Goal: Task Accomplishment & Management: Complete application form

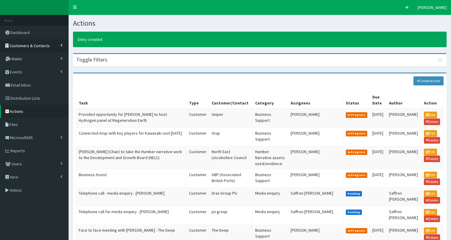
click at [33, 46] on span "Customers & Contacts" at bounding box center [30, 45] width 40 height 5
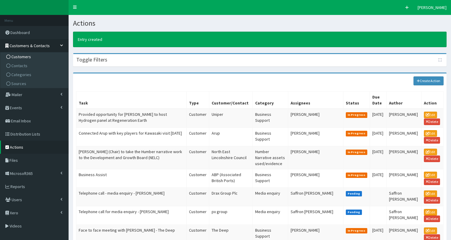
click at [33, 58] on link "Customers" at bounding box center [35, 56] width 66 height 9
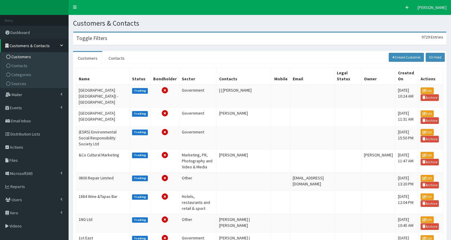
click at [104, 38] on h3 "Toggle Filters" at bounding box center [91, 37] width 31 height 5
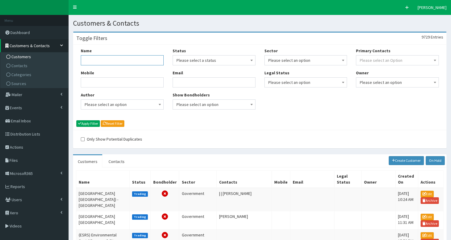
click at [100, 62] on input "Name" at bounding box center [122, 60] width 83 height 10
type input "language is"
click at [88, 122] on button "Apply Filter" at bounding box center [88, 123] width 24 height 7
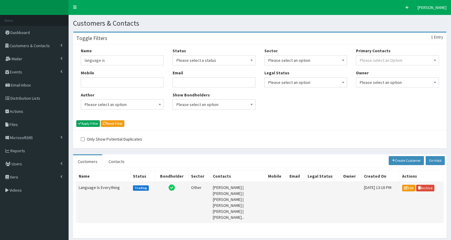
click at [93, 187] on td "Language Is Everything" at bounding box center [103, 201] width 54 height 41
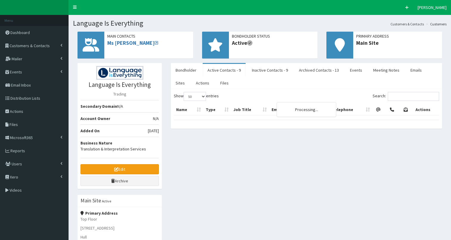
select select "50"
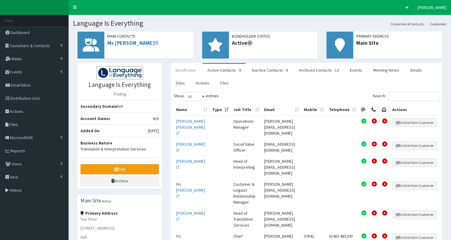
click at [183, 71] on link "Bondholder" at bounding box center [186, 70] width 30 height 13
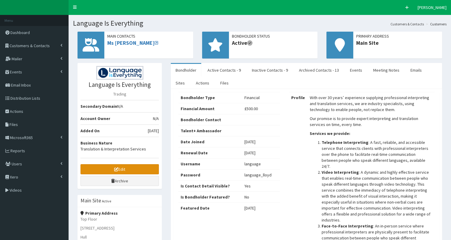
click at [110, 167] on link "Edit" at bounding box center [119, 169] width 78 height 10
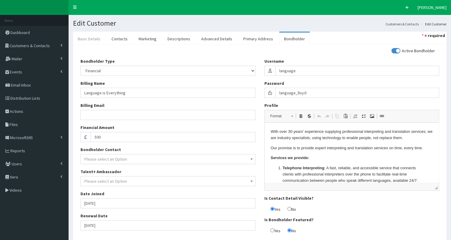
click at [91, 38] on link "Basic Details" at bounding box center [89, 38] width 32 height 13
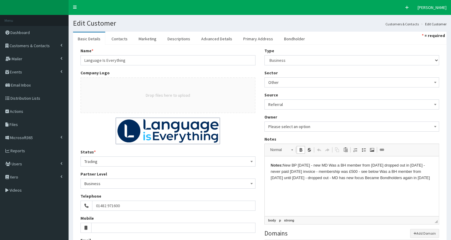
click at [283, 164] on p "Notes: New BP [DATE] - new MD Was a BH member from [DATE] dropped out in [DATE]…" at bounding box center [351, 171] width 162 height 18
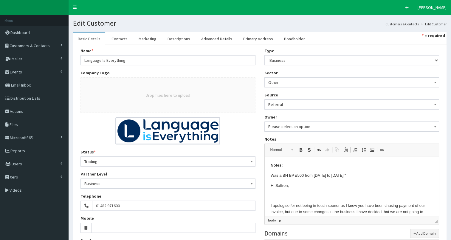
click at [297, 165] on p "Notes:" at bounding box center [351, 165] width 162 height 6
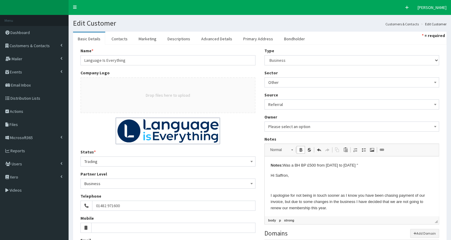
click at [356, 168] on p "Notes: Was a BH BP £500 from 2020 to 2025 "" at bounding box center [351, 165] width 162 height 6
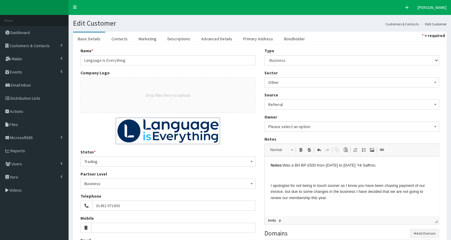
click at [378, 165] on p "Notes: Was a BH BP £500 from 2020 to 2025 " Hi Saffron," at bounding box center [351, 165] width 162 height 6
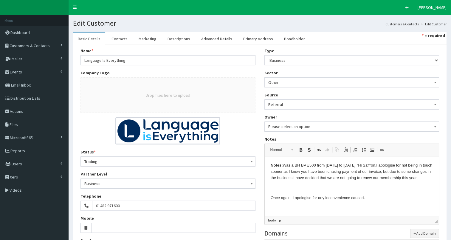
click at [424, 177] on p "Notes: Was a BH BP £500 from 2020 to 2025 " Hi Saffron, I apologise for not bei…" at bounding box center [351, 171] width 162 height 18
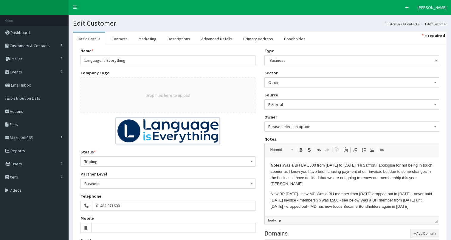
click at [300, 183] on p "Notes: Was a BH BP £500 from 2020 to 2025 " Hi Saffron, I apologise for not bei…" at bounding box center [351, 174] width 162 height 25
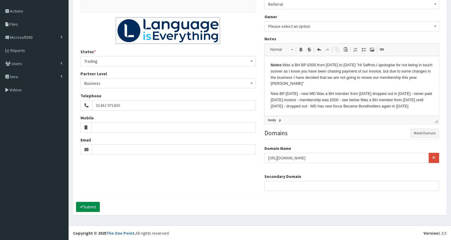
click at [89, 206] on button "Submit" at bounding box center [88, 206] width 24 height 10
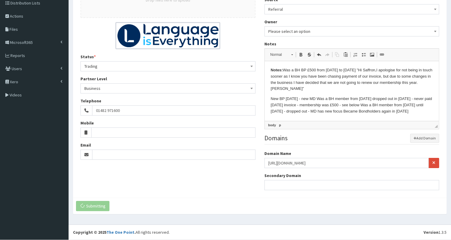
scroll to position [94, 0]
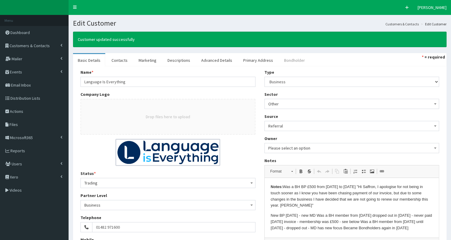
click at [285, 60] on link "Bondholder" at bounding box center [294, 60] width 30 height 13
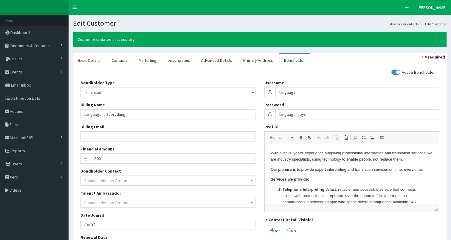
click at [395, 71] on input "checkbox" at bounding box center [413, 72] width 44 height 4
checkbox input "false"
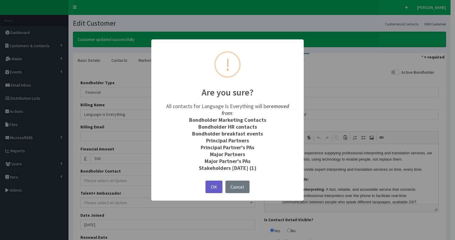
click at [212, 183] on button "OK" at bounding box center [214, 186] width 17 height 13
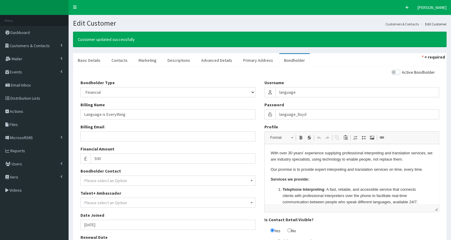
scroll to position [64, 0]
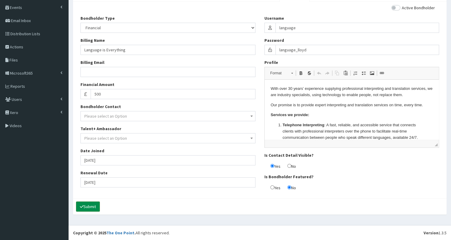
click at [94, 205] on button "Submit" at bounding box center [88, 206] width 24 height 10
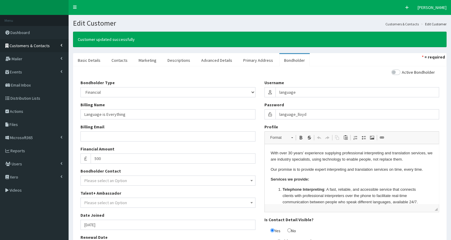
click at [20, 44] on span "Customers & Contacts" at bounding box center [30, 45] width 40 height 5
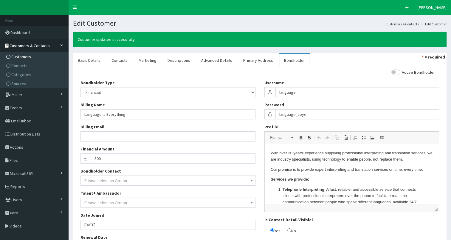
click at [22, 58] on span "Customers" at bounding box center [21, 56] width 20 height 5
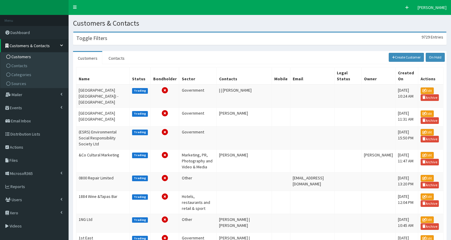
click at [103, 40] on h3 "Toggle Filters" at bounding box center [91, 37] width 31 height 5
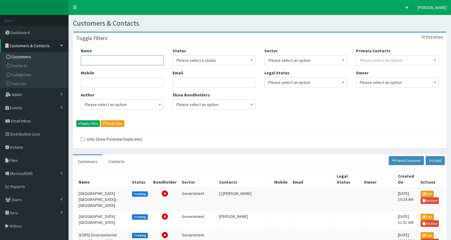
click at [104, 63] on input "Name" at bounding box center [122, 60] width 83 height 10
type input "language"
click at [93, 123] on button "Apply Filter" at bounding box center [88, 123] width 24 height 7
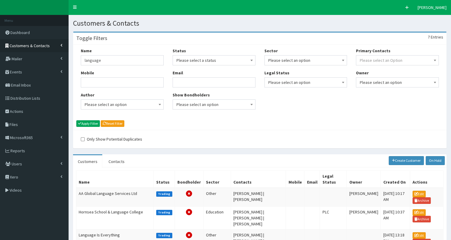
click at [47, 46] on span "Customers & Contacts" at bounding box center [30, 45] width 40 height 5
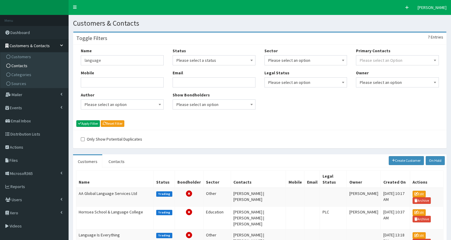
click at [50, 66] on link "Contacts" at bounding box center [35, 65] width 66 height 9
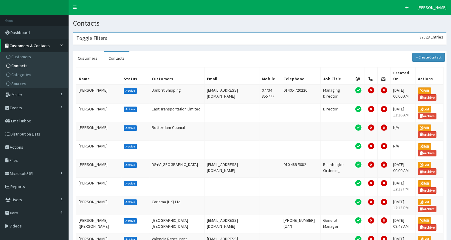
click at [159, 39] on div "Toggle Filters 37828 Entries" at bounding box center [259, 38] width 373 height 12
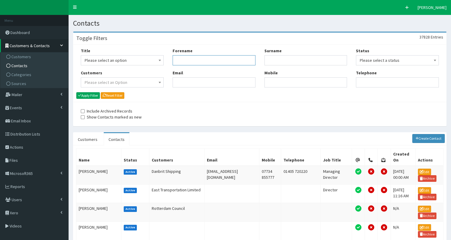
click at [181, 63] on input "Forename" at bounding box center [214, 60] width 83 height 10
type input "cla"
type input "[PERSON_NAME]"
click at [84, 94] on button "Apply Filter" at bounding box center [88, 95] width 24 height 7
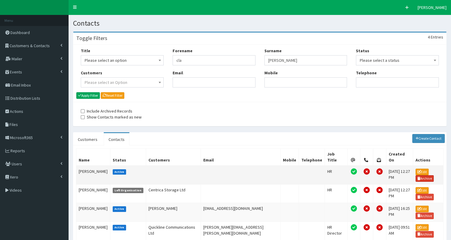
click at [428, 175] on link "Archive" at bounding box center [424, 178] width 18 height 7
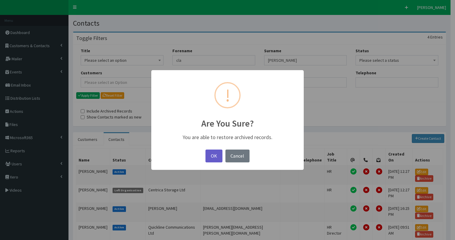
click at [212, 154] on button "OK" at bounding box center [214, 155] width 17 height 13
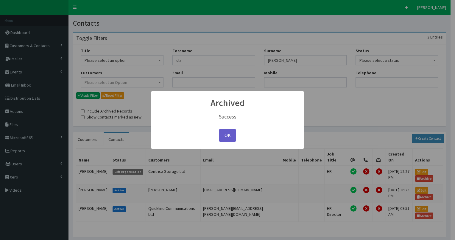
click at [231, 135] on button "OK" at bounding box center [227, 135] width 17 height 13
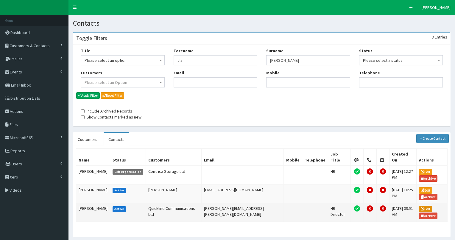
click at [419, 205] on link "Edit" at bounding box center [425, 208] width 13 height 7
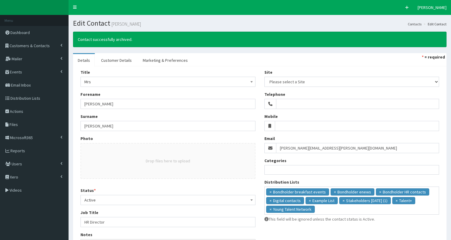
select select
click at [133, 198] on span "Active" at bounding box center [167, 199] width 167 height 8
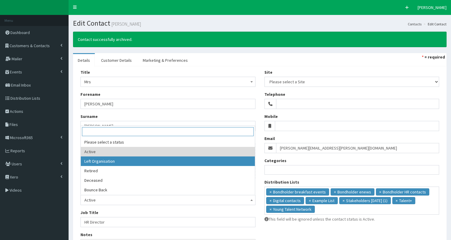
select select "2"
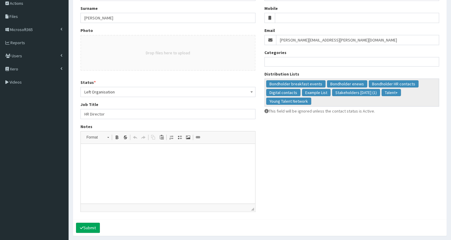
scroll to position [119, 0]
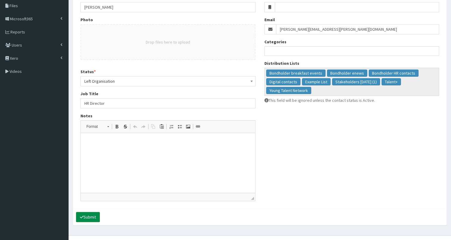
click at [83, 216] on icon "submit" at bounding box center [82, 217] width 4 height 4
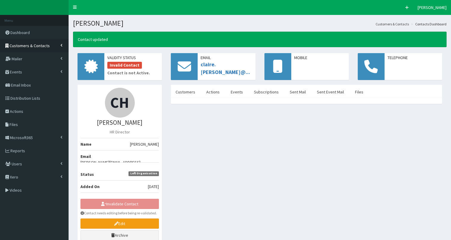
click at [33, 45] on span "Customers & Contacts" at bounding box center [30, 45] width 40 height 5
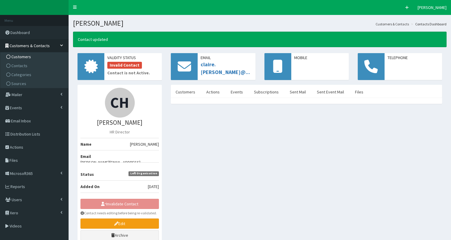
click at [31, 56] on link "Customers" at bounding box center [35, 56] width 66 height 9
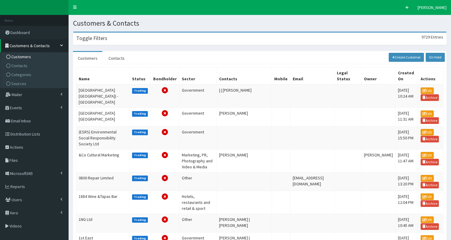
click at [128, 37] on div "Toggle Filters 9729 Entries" at bounding box center [259, 38] width 373 height 12
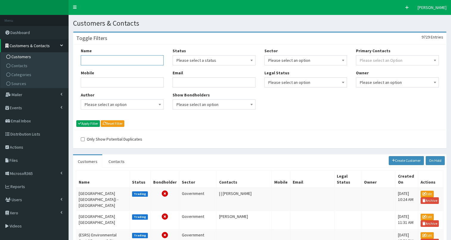
click at [112, 62] on input "Name" at bounding box center [122, 60] width 83 height 10
type input "willerby"
click at [91, 124] on button "Apply Filter" at bounding box center [88, 123] width 24 height 7
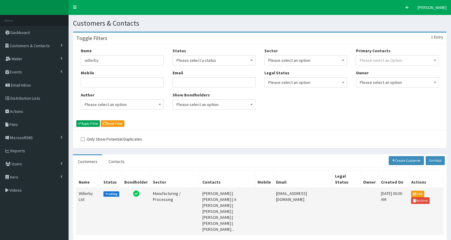
click at [84, 194] on td "Willerby Ltd" at bounding box center [88, 210] width 25 height 47
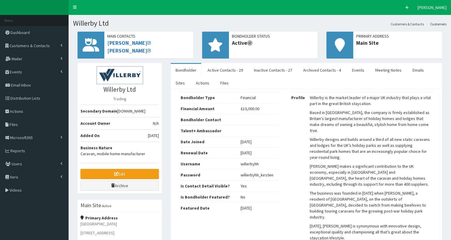
click at [184, 71] on link "Bondholder" at bounding box center [186, 70] width 30 height 13
click at [183, 73] on link "Bondholder" at bounding box center [186, 70] width 30 height 13
click at [95, 173] on link "Edit" at bounding box center [119, 174] width 78 height 10
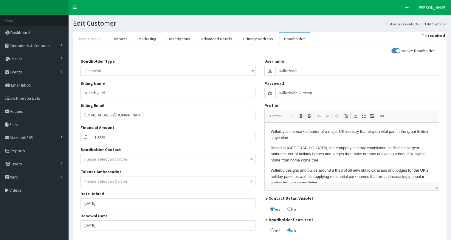
click at [86, 38] on link "Basic Details" at bounding box center [89, 38] width 32 height 13
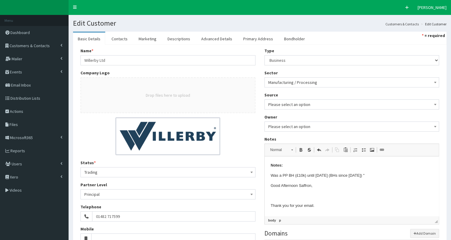
click at [302, 164] on p "Notes:" at bounding box center [351, 165] width 162 height 6
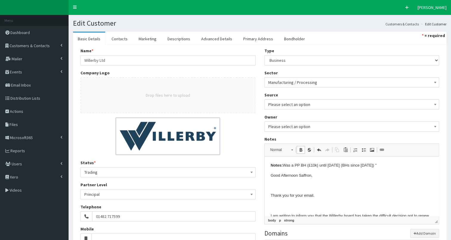
click at [371, 166] on p "Notes: Was a PP BH (£10k) until 2025 (BHs since 2017) "" at bounding box center [351, 165] width 162 height 6
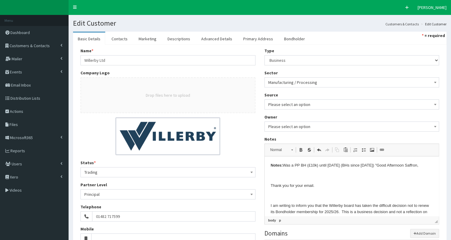
click at [413, 166] on p "Notes: Was a PP BH (£10k) until 2025 (BHs since 2017) " Good Afternoon Saffron," at bounding box center [351, 165] width 162 height 6
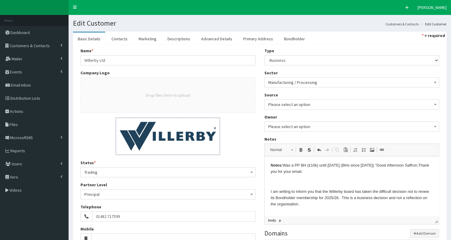
click at [311, 171] on p "Notes: Was a PP BH (£10k) until 2025 (BHs since 2017) " Good Afternoon Saffron,…" at bounding box center [351, 168] width 162 height 13
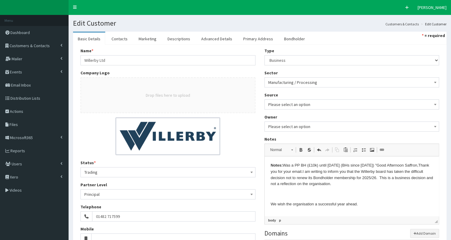
click at [340, 184] on p "Notes: Was a PP BH (£10k) until 2025 (BHs since 2017) " Good Afternoon Saffron,…" at bounding box center [351, 174] width 162 height 25
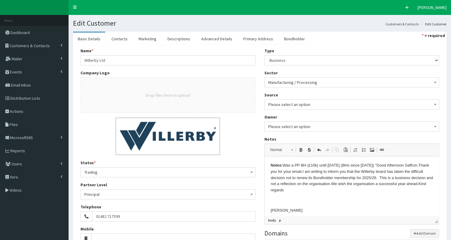
click at [324, 191] on p "Notes: Was a PP BH (£10k) until 2025 (BHs since 2017) " Good Afternoon Saffron,…" at bounding box center [351, 177] width 162 height 31
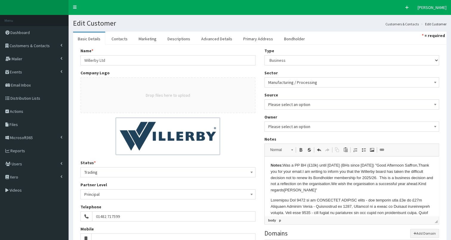
scroll to position [87, 0]
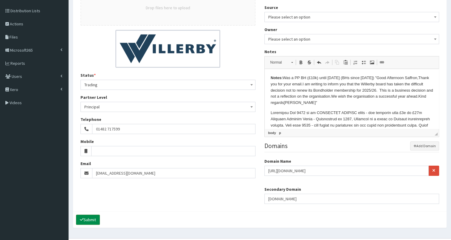
click at [85, 216] on button "Submit" at bounding box center [88, 219] width 24 height 10
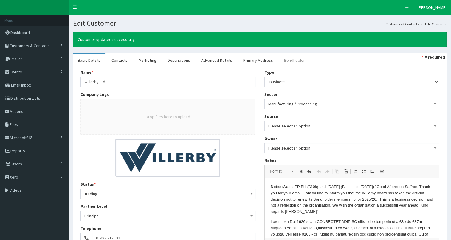
click at [291, 60] on link "Bondholder" at bounding box center [294, 60] width 30 height 13
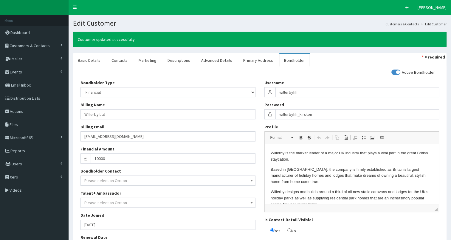
click at [394, 71] on input "checkbox" at bounding box center [413, 72] width 44 height 4
checkbox input "false"
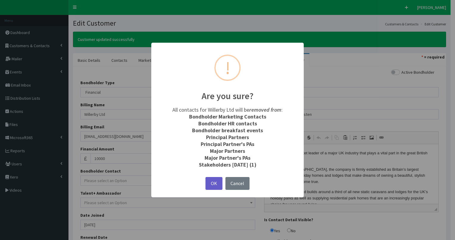
click at [215, 180] on button "OK" at bounding box center [214, 183] width 17 height 13
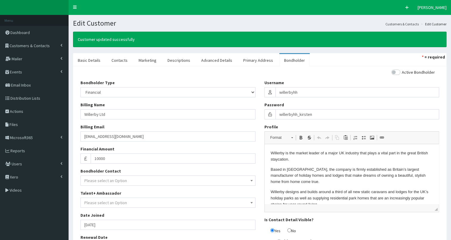
scroll to position [64, 0]
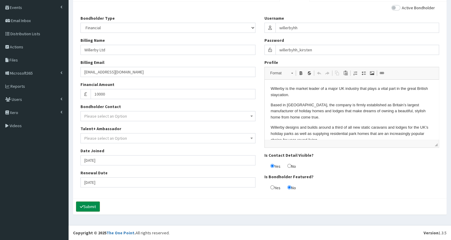
click at [93, 205] on button "Submit" at bounding box center [88, 206] width 24 height 10
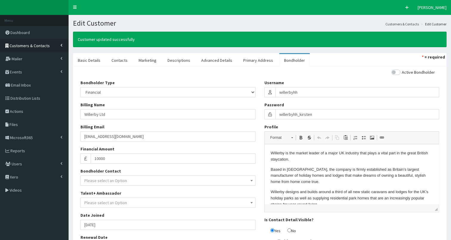
click at [20, 44] on span "Customers & Contacts" at bounding box center [30, 45] width 40 height 5
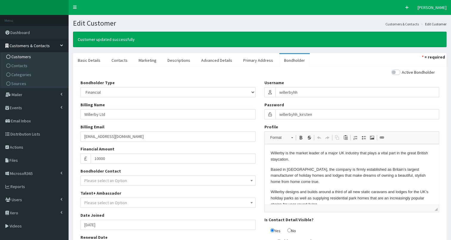
click at [22, 55] on span "Customers" at bounding box center [21, 56] width 20 height 5
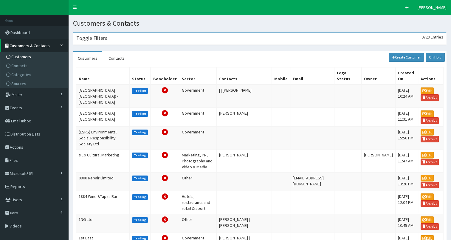
click at [103, 40] on h3 "Toggle Filters" at bounding box center [91, 37] width 31 height 5
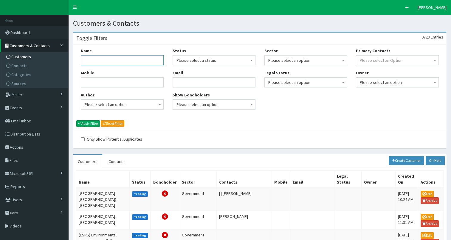
click at [99, 62] on input "Name" at bounding box center [122, 60] width 83 height 10
type input "willerby"
click at [86, 123] on button "Apply Filter" at bounding box center [88, 123] width 24 height 7
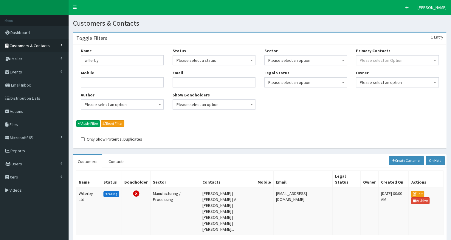
click at [27, 46] on span "Customers & Contacts" at bounding box center [30, 45] width 40 height 5
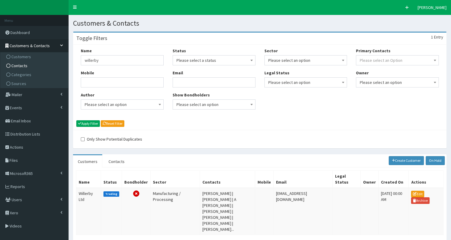
click at [30, 64] on link "Contacts" at bounding box center [35, 65] width 66 height 9
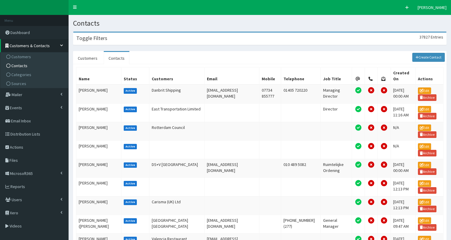
click at [123, 39] on div "Toggle Filters 37827 Entries" at bounding box center [259, 38] width 373 height 12
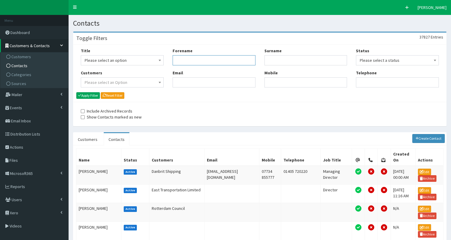
click at [177, 59] on input "Forename" at bounding box center [214, 60] width 83 height 10
type input "[PERSON_NAME]"
click at [95, 94] on button "Apply Filter" at bounding box center [88, 95] width 24 height 7
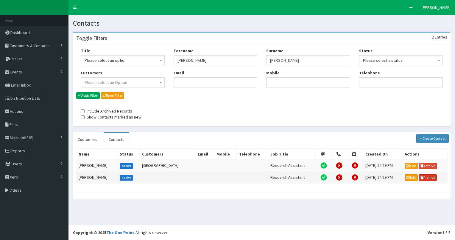
click at [428, 175] on link "Archive" at bounding box center [428, 177] width 18 height 7
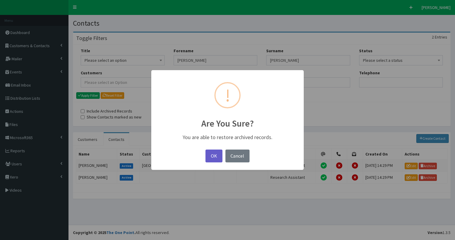
click at [212, 154] on button "OK" at bounding box center [214, 155] width 17 height 13
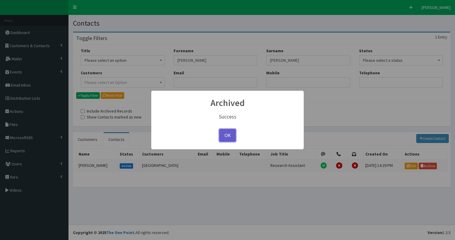
click at [225, 134] on button "OK" at bounding box center [227, 135] width 17 height 13
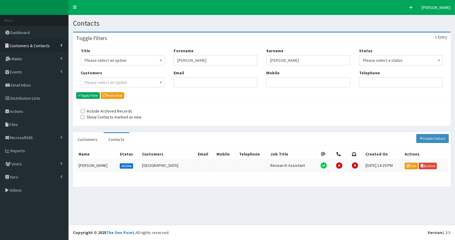
click at [33, 49] on link "Customers & Contacts" at bounding box center [34, 45] width 69 height 13
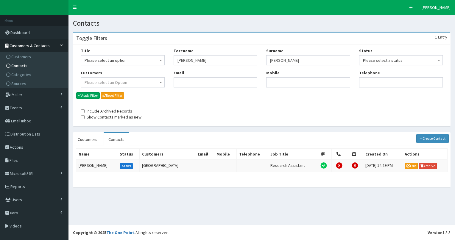
click at [30, 66] on link "Contacts" at bounding box center [35, 65] width 66 height 9
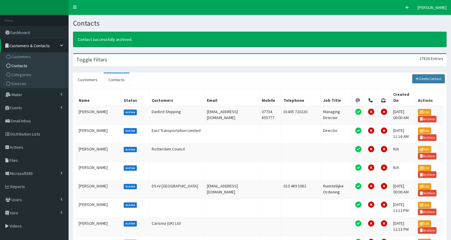
click at [424, 80] on link "Create Contact" at bounding box center [428, 78] width 33 height 9
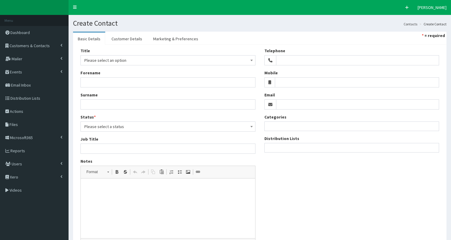
select select
click at [280, 101] on input "Email" at bounding box center [357, 104] width 163 height 10
paste input "[PERSON_NAME][EMAIL_ADDRESS][PERSON_NAME][DOMAIN_NAME]"
type input "[PERSON_NAME][EMAIL_ADDRESS][PERSON_NAME][DOMAIN_NAME]"
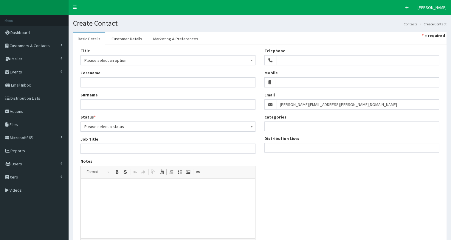
click at [105, 61] on span "Please select an option" at bounding box center [167, 60] width 167 height 8
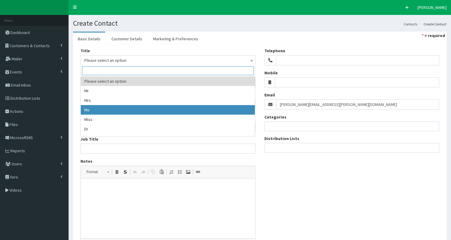
select select "3"
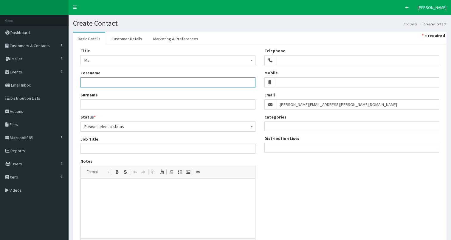
click at [98, 84] on input "Forename" at bounding box center [167, 82] width 175 height 10
type input "Nicola"
click at [91, 105] on input "Surname" at bounding box center [167, 104] width 175 height 10
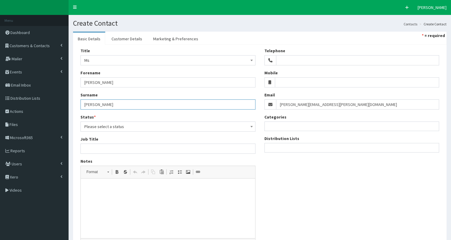
type input "Dobson"
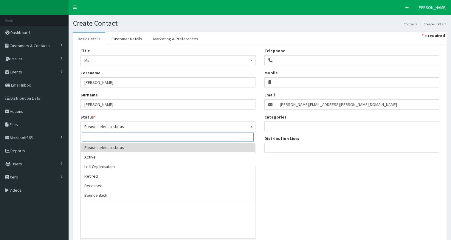
click at [97, 127] on span "Please select a status" at bounding box center [167, 126] width 167 height 8
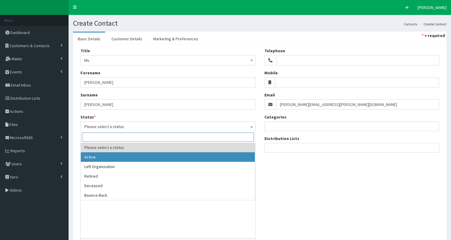
select select "1"
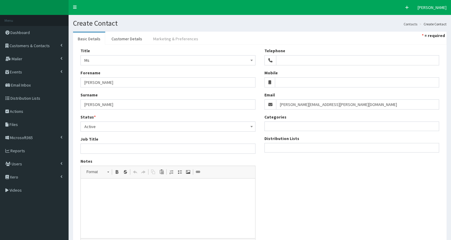
click at [181, 40] on link "Marketing & Preferences" at bounding box center [175, 38] width 55 height 13
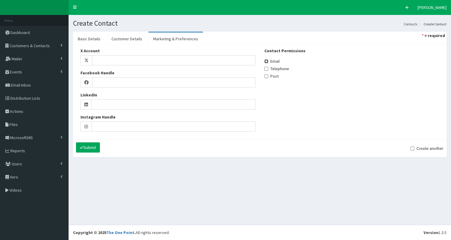
click at [264, 62] on input "Email" at bounding box center [266, 61] width 4 height 4
checkbox input "true"
click at [114, 38] on link "Customer Details" at bounding box center [127, 38] width 40 height 13
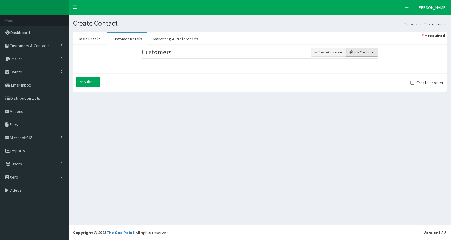
click at [353, 53] on button "Link Customer" at bounding box center [362, 52] width 32 height 9
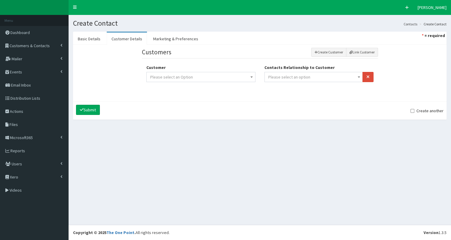
click at [289, 80] on span "Please select an option" at bounding box center [313, 77] width 91 height 8
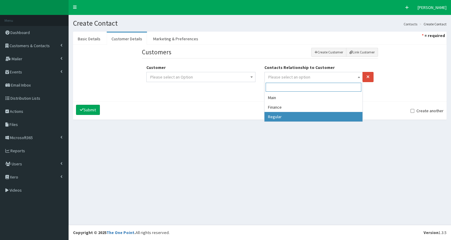
select select "3"
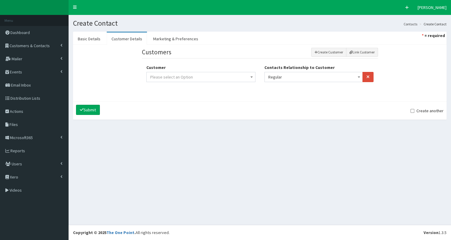
click at [236, 76] on span "Please select an Option" at bounding box center [200, 77] width 101 height 8
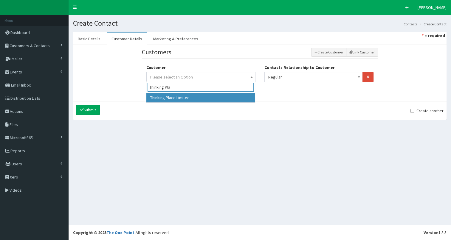
type input "Thinking Pla"
select select "49161"
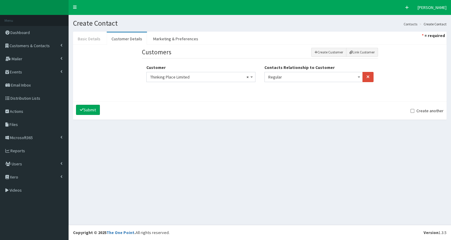
click at [77, 41] on link "Basic Details" at bounding box center [89, 38] width 32 height 13
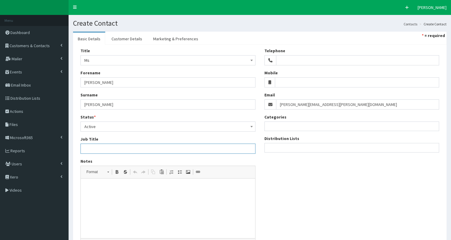
click at [108, 148] on input "Job Title" at bounding box center [167, 148] width 175 height 10
paste input "Projects & Engagement Coordinator"
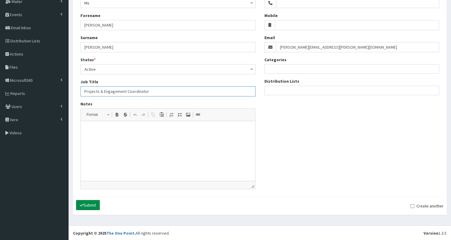
type input "Projects & Engagement Coordinator"
click at [89, 204] on button "Submit" at bounding box center [88, 205] width 24 height 10
